Goal: Navigation & Orientation: Find specific page/section

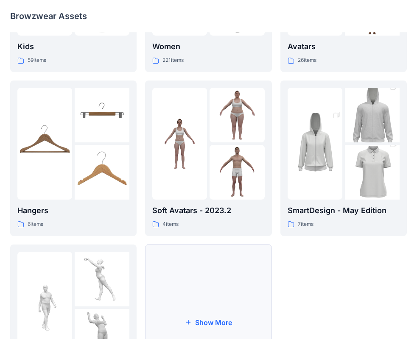
click at [214, 283] on button "Show More" at bounding box center [208, 323] width 126 height 156
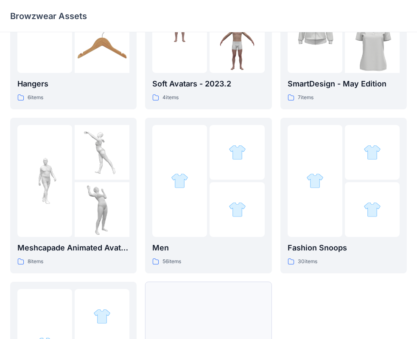
scroll to position [374, 0]
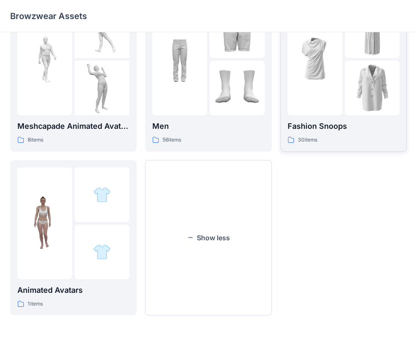
click at [337, 133] on div "Fashion Snoops 30 items" at bounding box center [343, 132] width 112 height 24
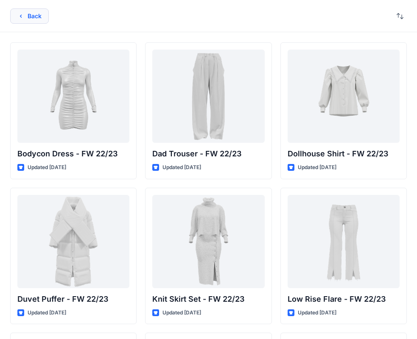
click at [21, 19] on icon "button" at bounding box center [20, 16] width 7 height 7
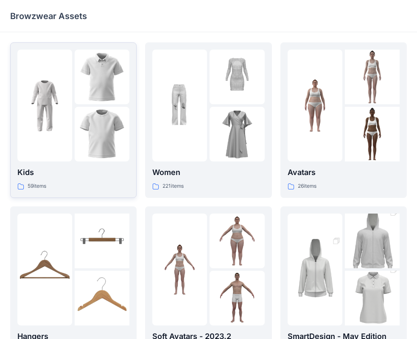
click at [74, 132] on div at bounding box center [73, 106] width 112 height 112
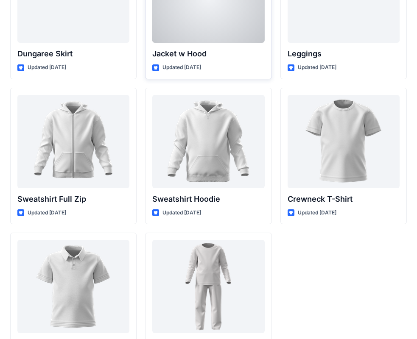
scroll to position [2608, 0]
